Goal: Task Accomplishment & Management: Use online tool/utility

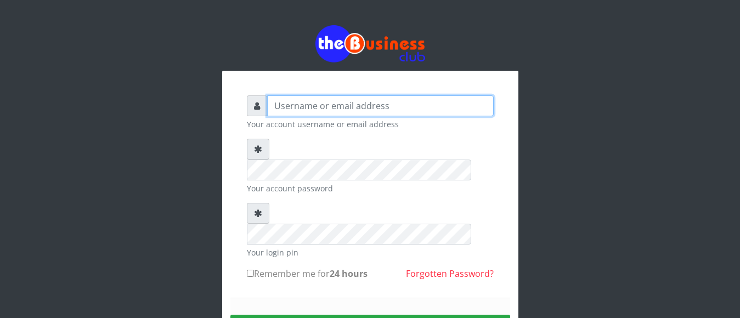
type input "jamilumusaboe@gmail.com"
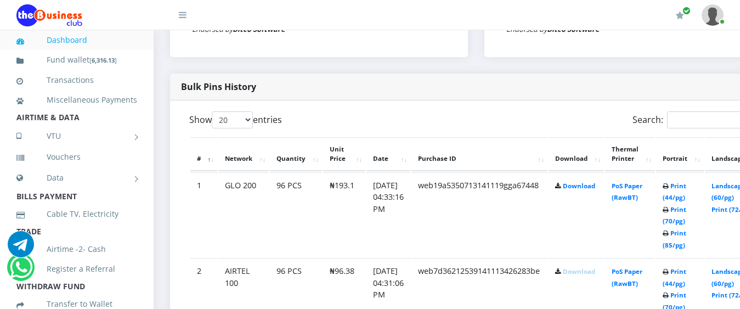
scroll to position [527, 0]
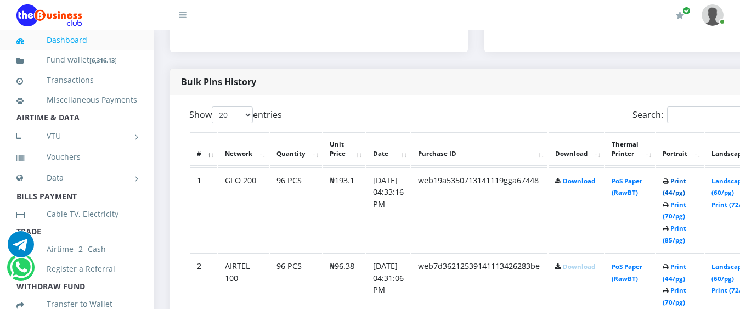
click at [686, 177] on link "Print (44/pg)" at bounding box center [675, 187] width 24 height 20
click at [686, 262] on b "Print (44/pg) Print (70/pg) Print (85/pg)" at bounding box center [675, 295] width 24 height 67
click at [686, 262] on link "Print (44/pg)" at bounding box center [675, 272] width 24 height 20
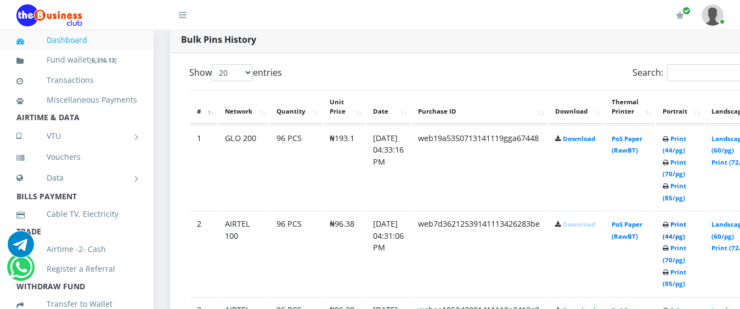
scroll to position [570, 0]
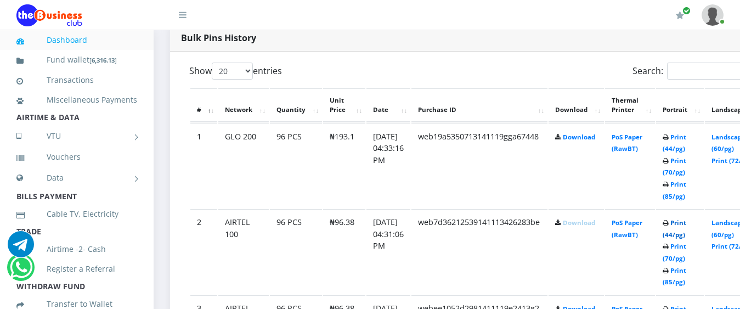
click at [686, 218] on link "Print (44/pg)" at bounding box center [675, 228] width 24 height 20
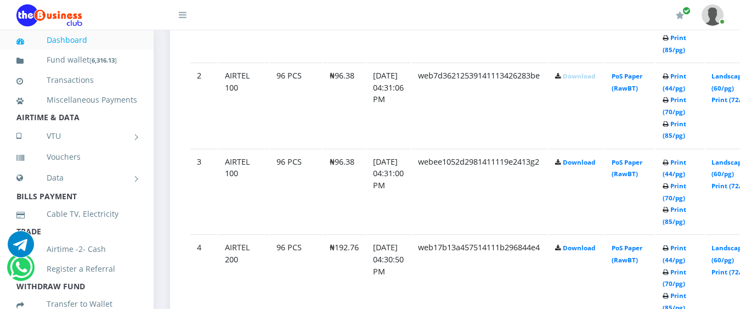
scroll to position [722, 0]
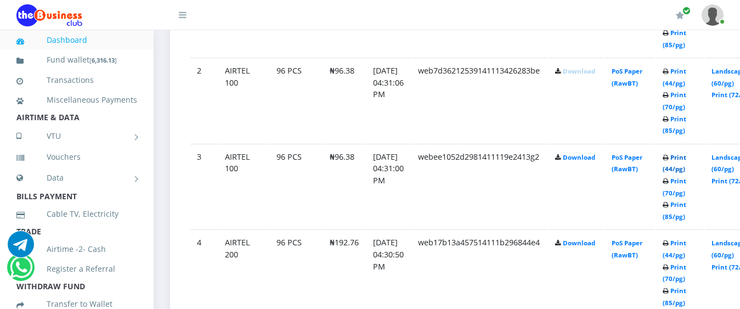
click at [686, 153] on link "Print (44/pg)" at bounding box center [675, 163] width 24 height 20
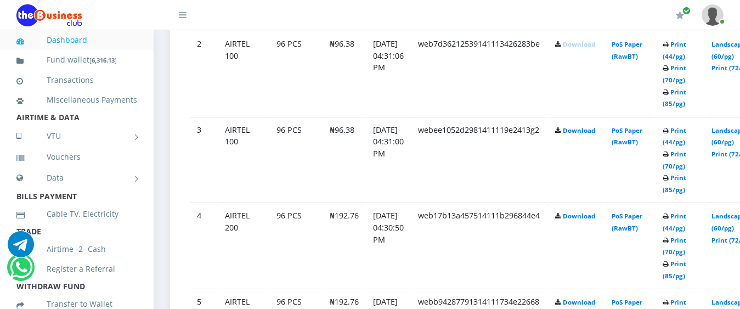
scroll to position [722, 0]
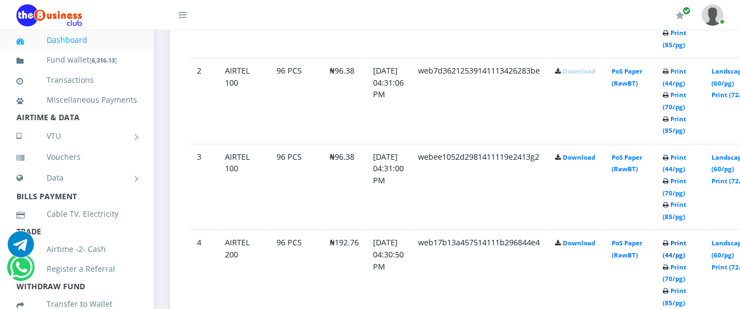
click at [686, 241] on link "Print (44/pg)" at bounding box center [675, 249] width 24 height 20
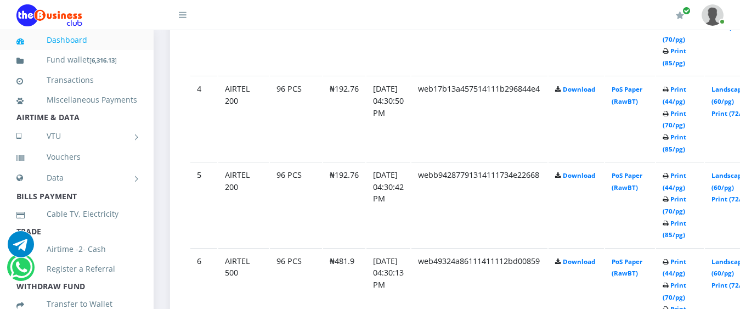
scroll to position [897, 0]
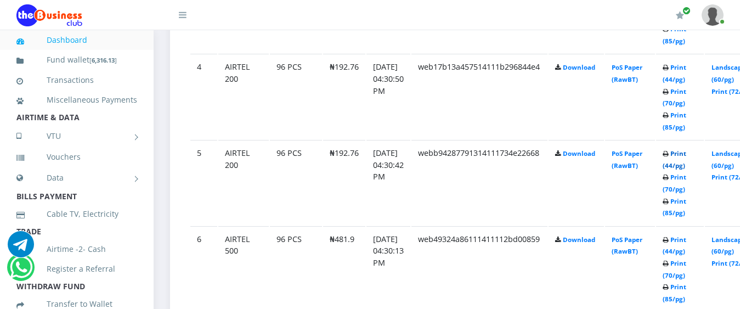
click at [686, 149] on link "Print (44/pg)" at bounding box center [675, 159] width 24 height 20
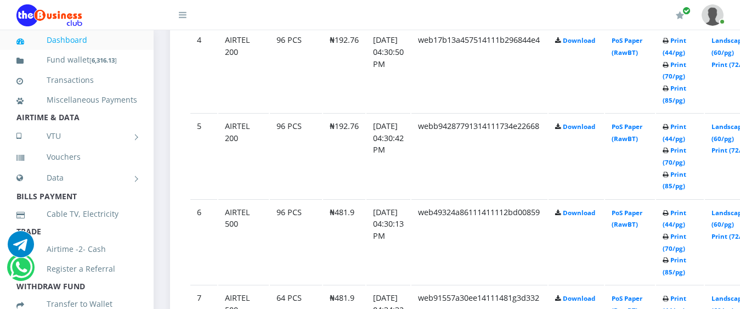
scroll to position [897, 0]
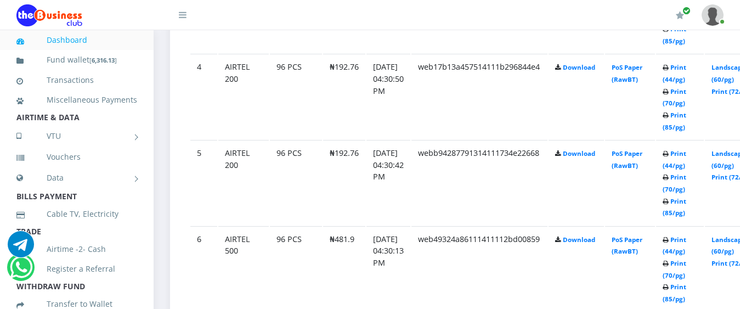
click at [691, 235] on td "Print (44/pg) Print (70/pg) Print (85/pg)" at bounding box center [680, 268] width 48 height 85
click at [686, 235] on link "Print (44/pg)" at bounding box center [675, 245] width 24 height 20
